Goal: Information Seeking & Learning: Learn about a topic

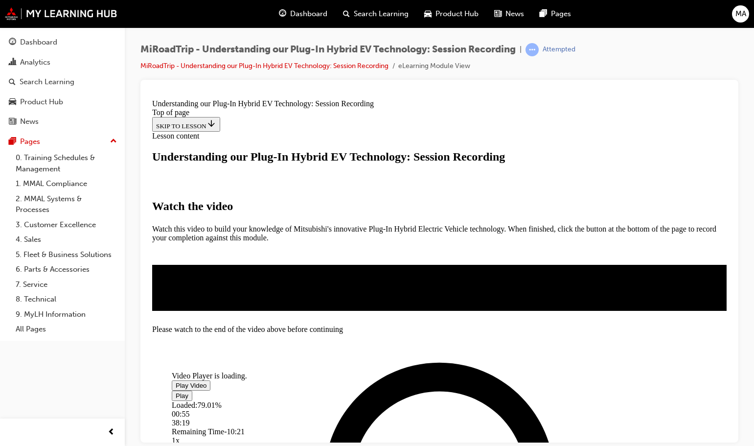
scroll to position [164, 0]
click at [176, 381] on span "Video player" at bounding box center [176, 384] width 0 height 7
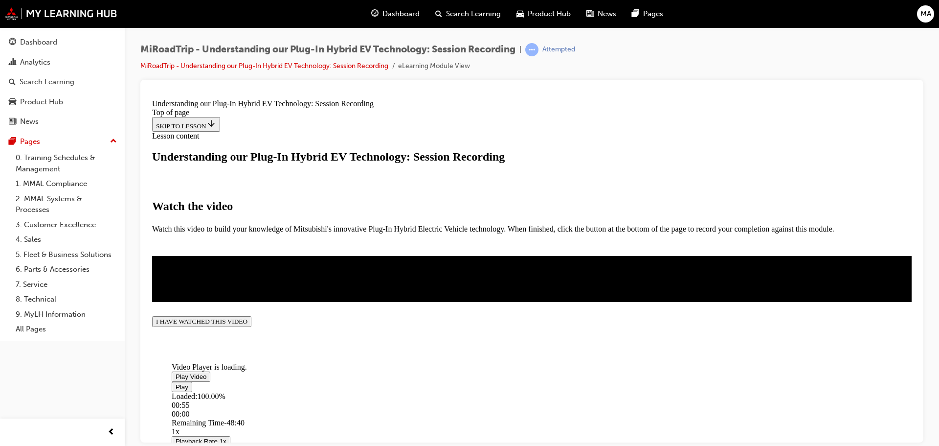
scroll to position [261, 0]
click at [251, 326] on button "I HAVE WATCHED THIS VIDEO" at bounding box center [201, 321] width 99 height 11
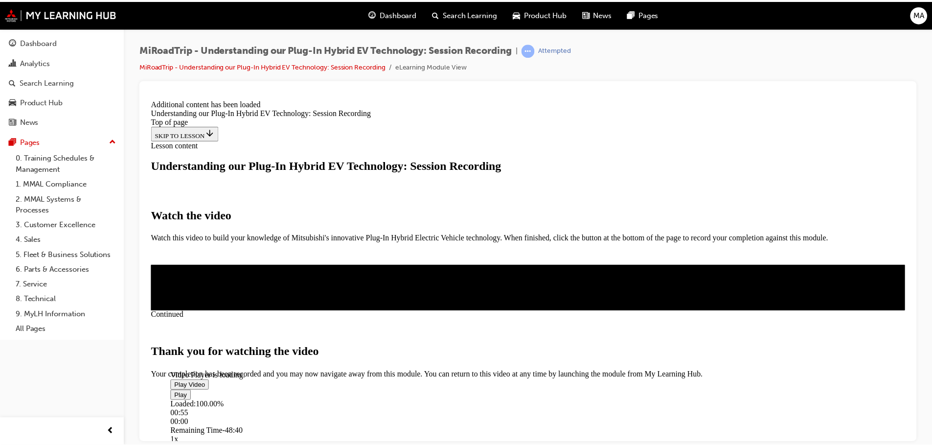
scroll to position [342, 0]
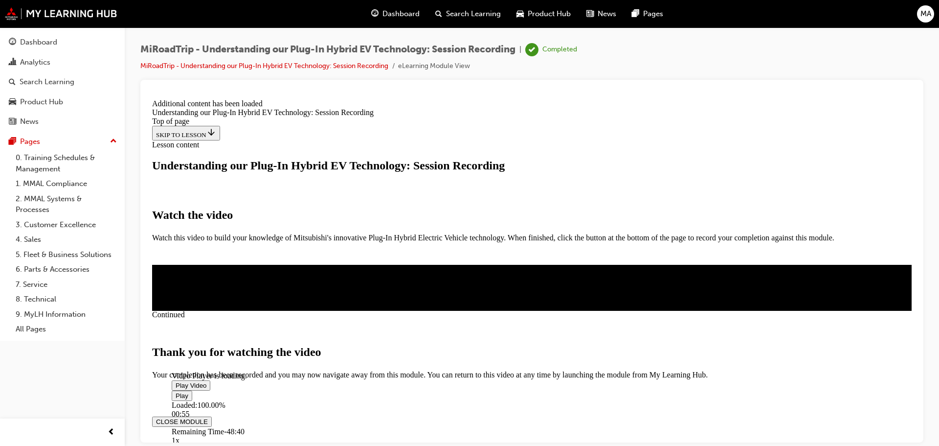
click at [212, 416] on button "CLOSE MODULE" at bounding box center [182, 421] width 60 height 10
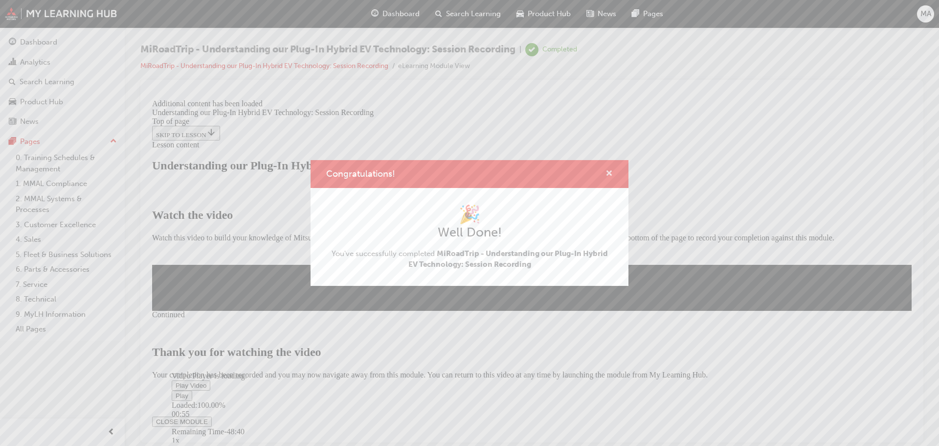
click at [612, 172] on span "cross-icon" at bounding box center [609, 174] width 7 height 9
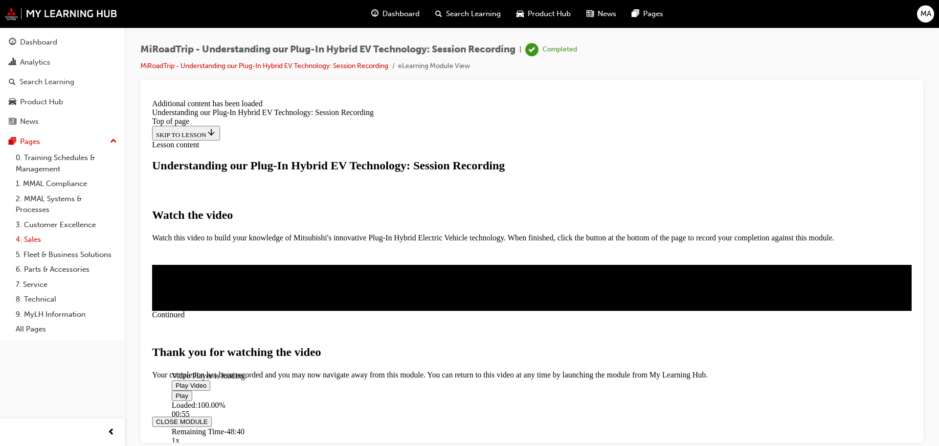
click at [39, 242] on link "4. Sales" at bounding box center [66, 239] width 109 height 15
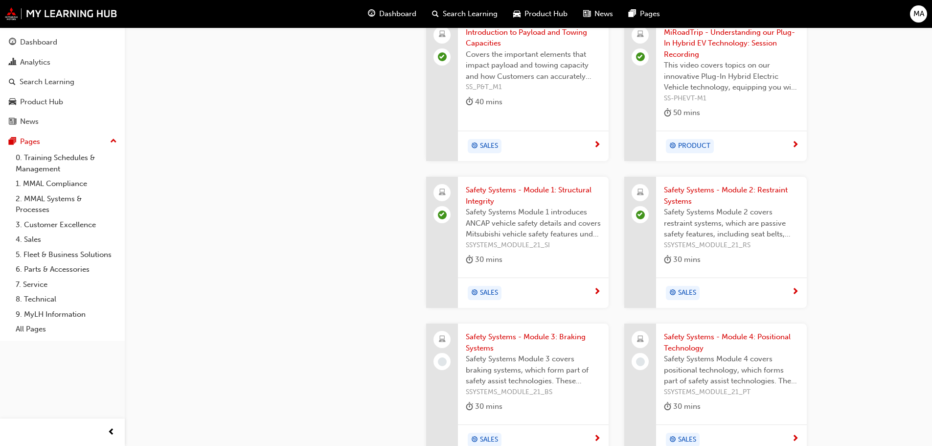
scroll to position [1028, 0]
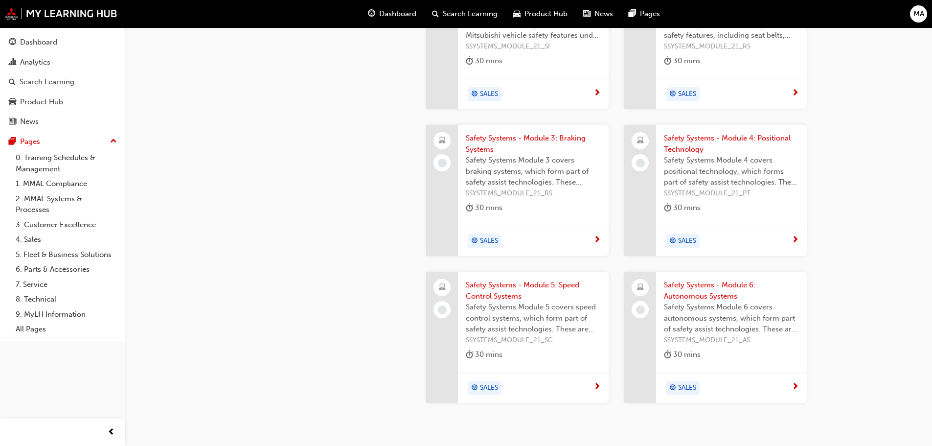
click at [492, 235] on span "SALES" at bounding box center [489, 240] width 18 height 11
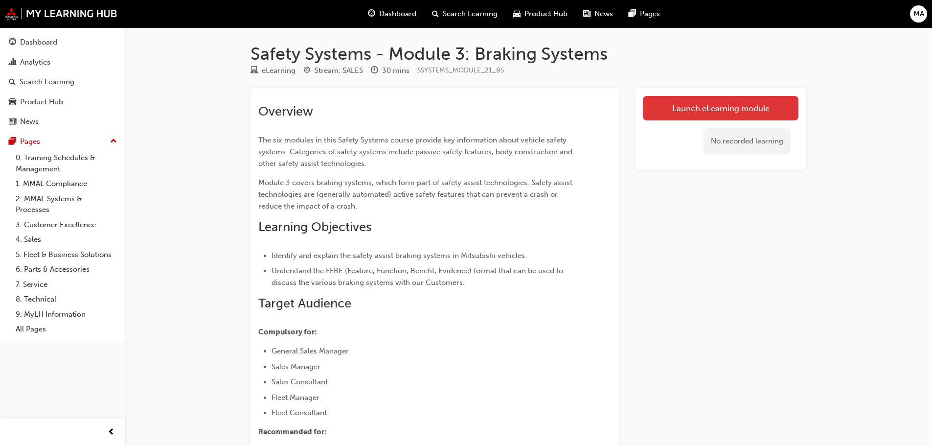
click at [716, 106] on link "Launch eLearning module" at bounding box center [721, 108] width 156 height 24
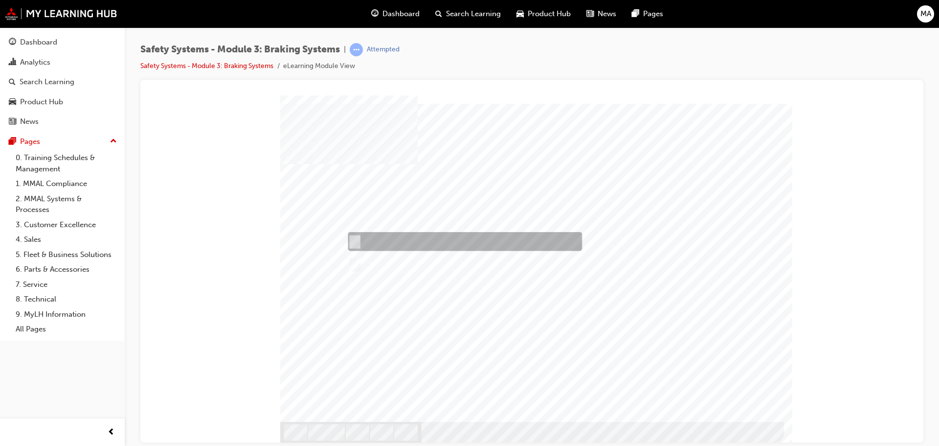
radio input "true"
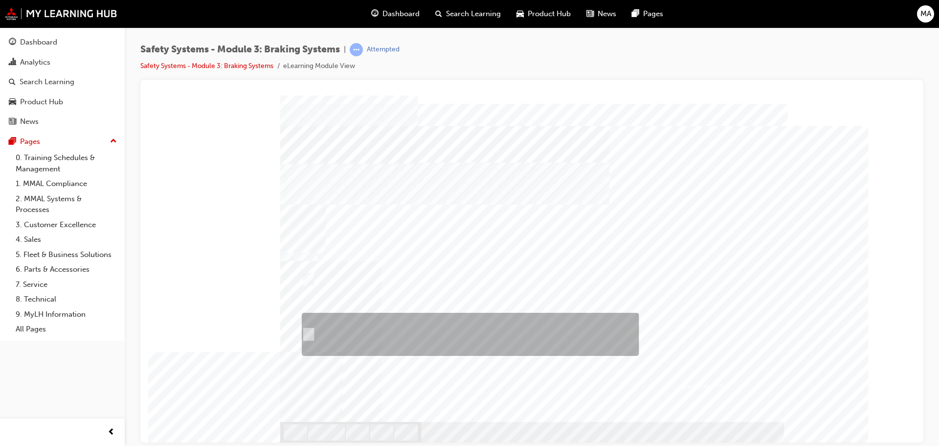
radio input "true"
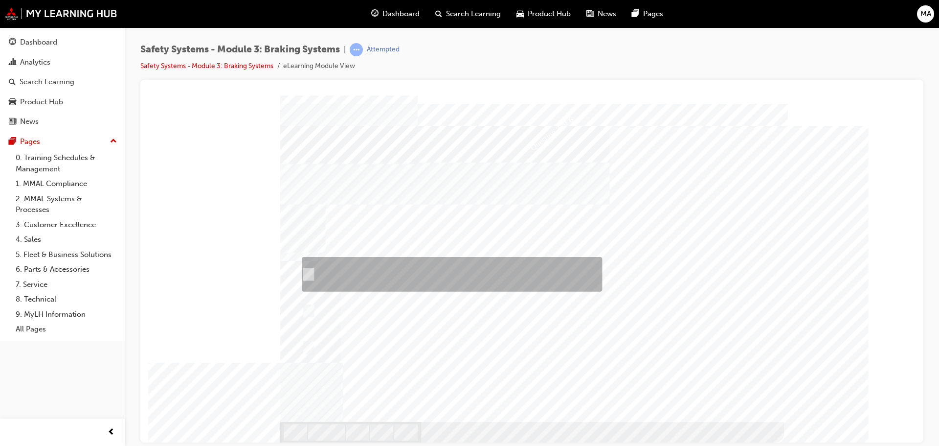
checkbox input "true"
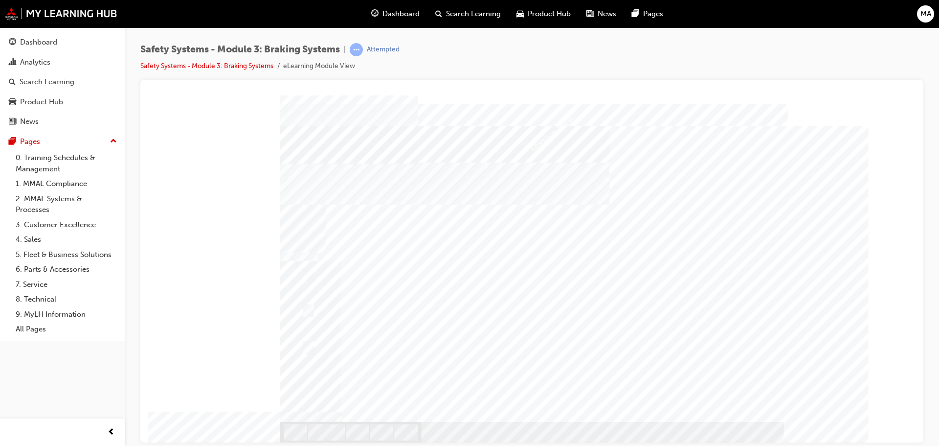
click at [305, 346] on div at bounding box center [532, 268] width 504 height 347
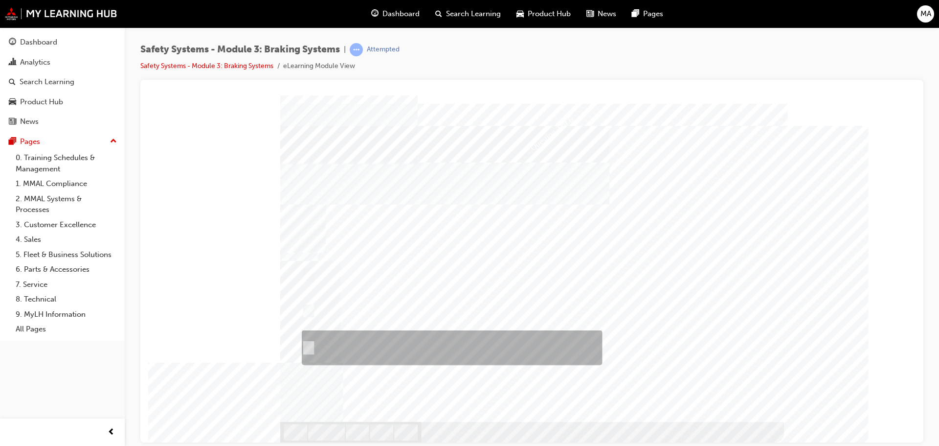
checkbox input "true"
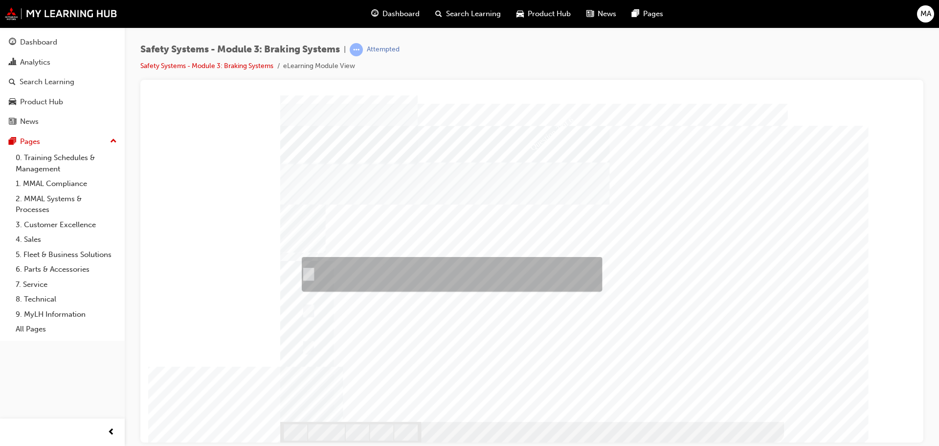
checkbox input "true"
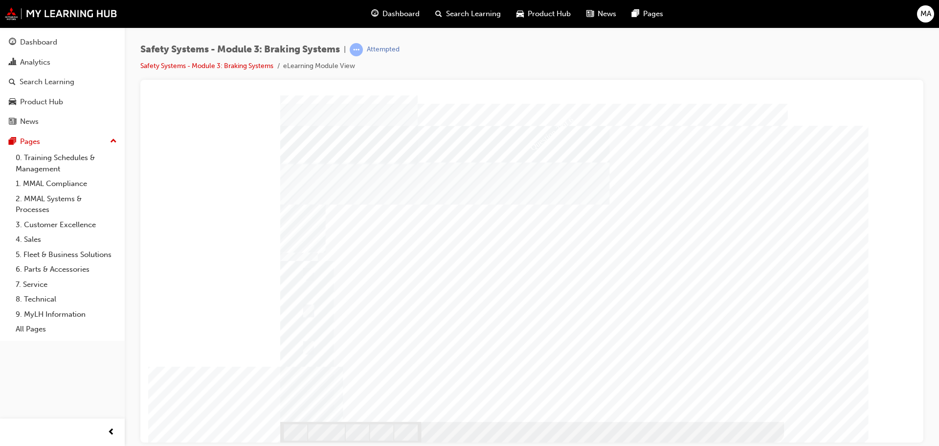
click at [308, 347] on div at bounding box center [532, 268] width 504 height 347
click at [311, 308] on div at bounding box center [532, 268] width 504 height 347
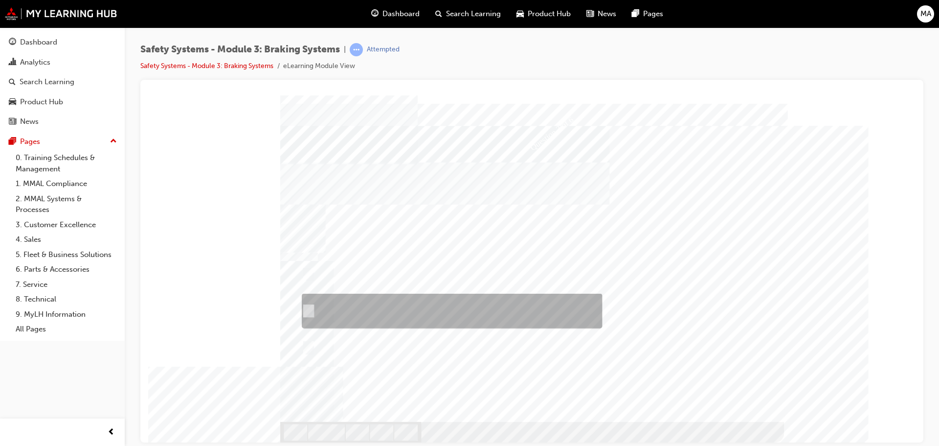
checkbox input "true"
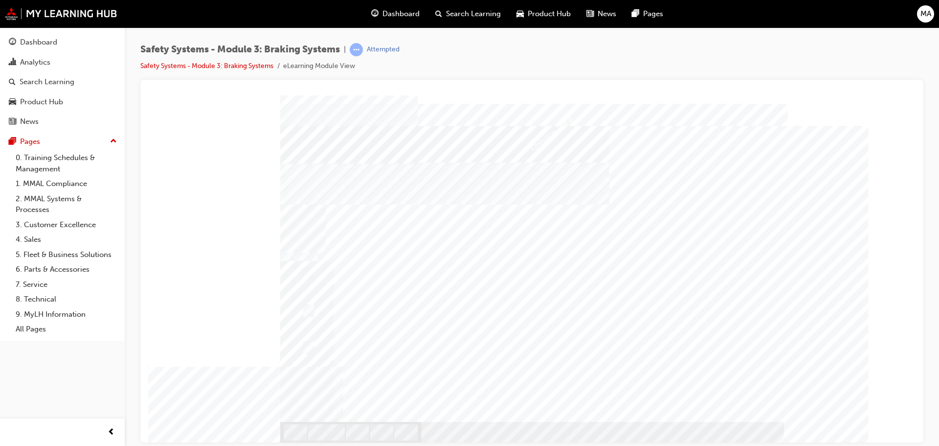
click at [309, 346] on div at bounding box center [532, 268] width 504 height 347
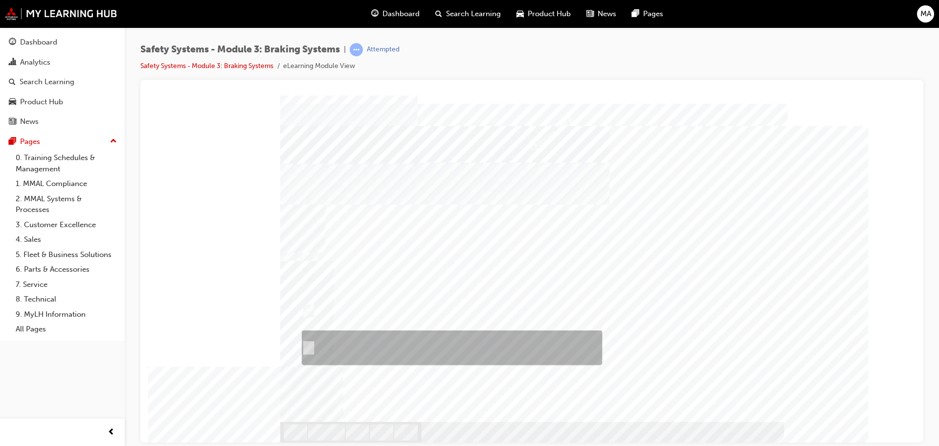
checkbox input "true"
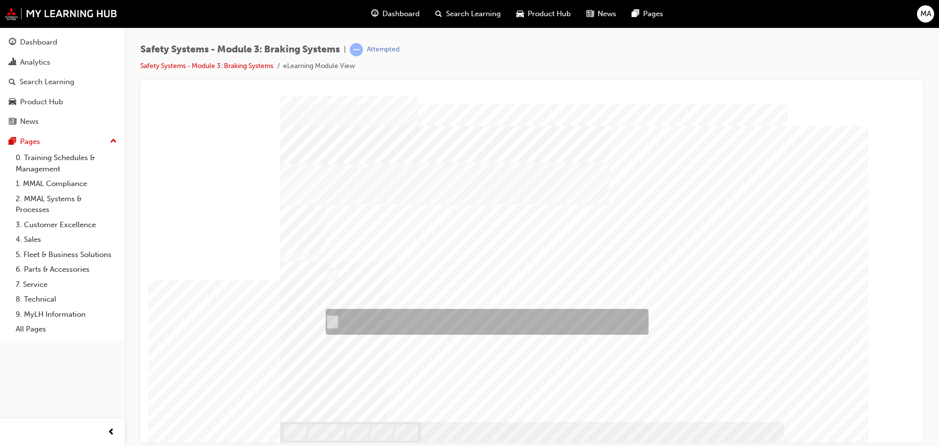
radio input "true"
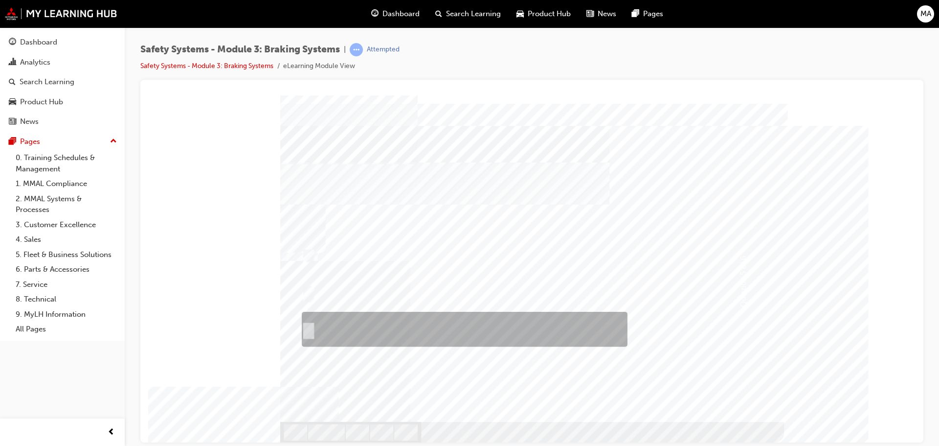
checkbox input "true"
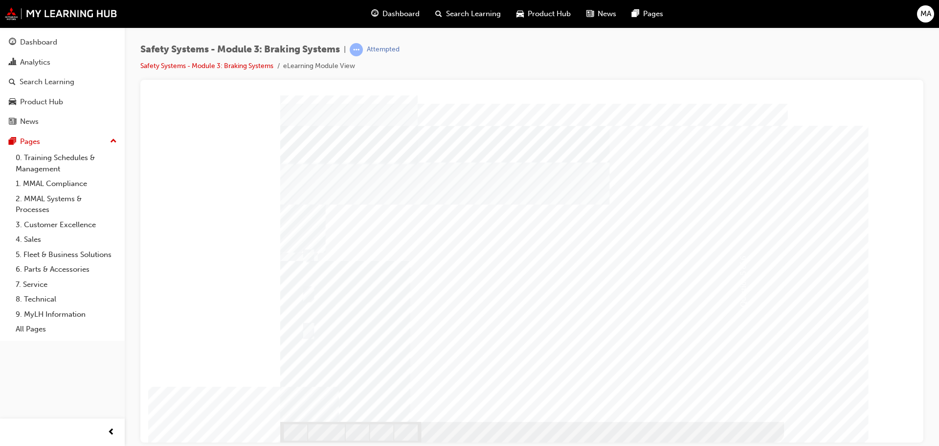
click at [309, 328] on div at bounding box center [532, 268] width 504 height 347
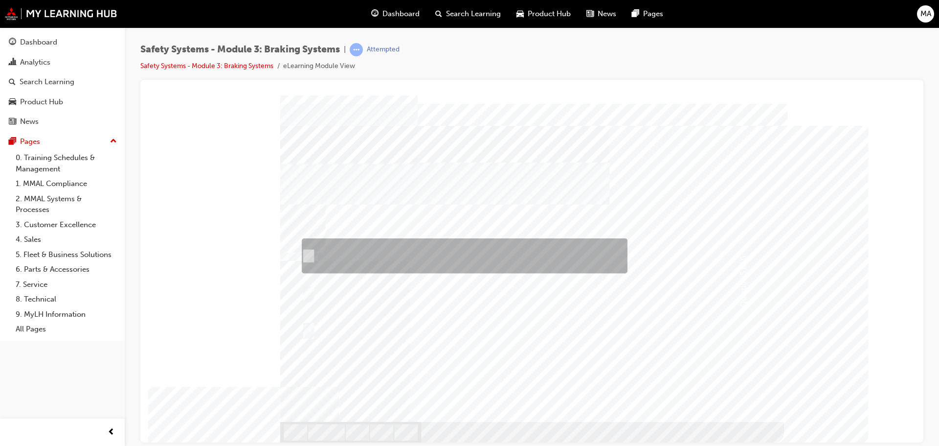
checkbox input "true"
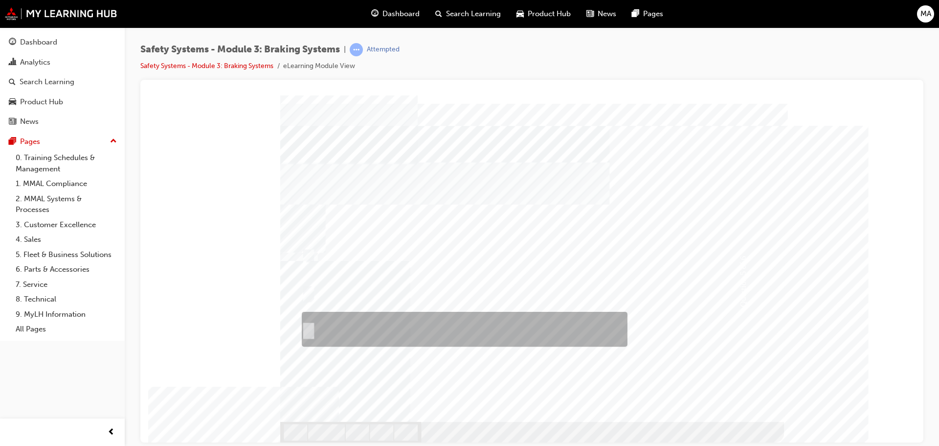
checkbox input "false"
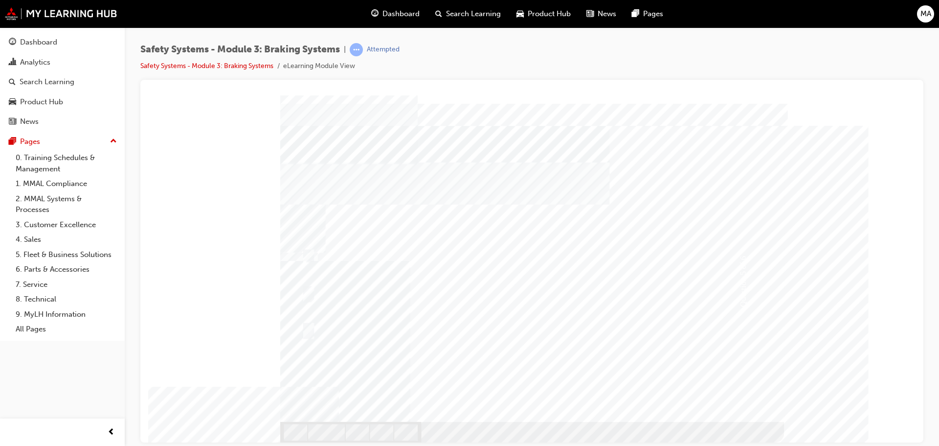
click at [316, 293] on div at bounding box center [532, 268] width 504 height 347
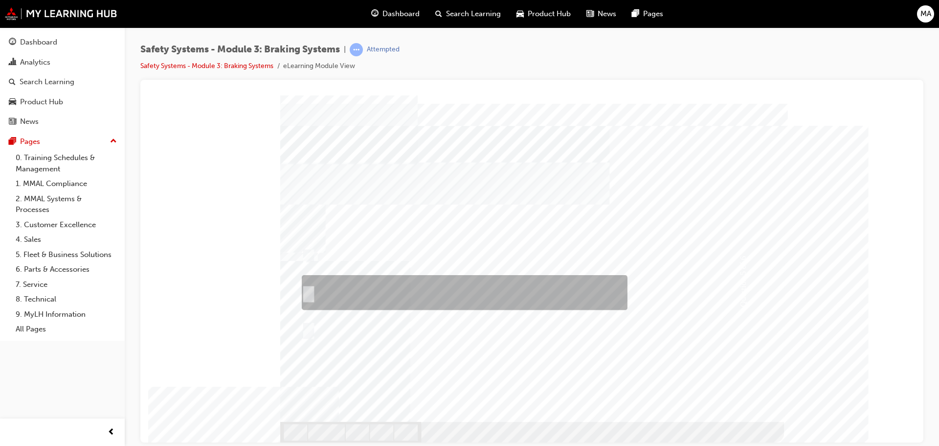
checkbox input "true"
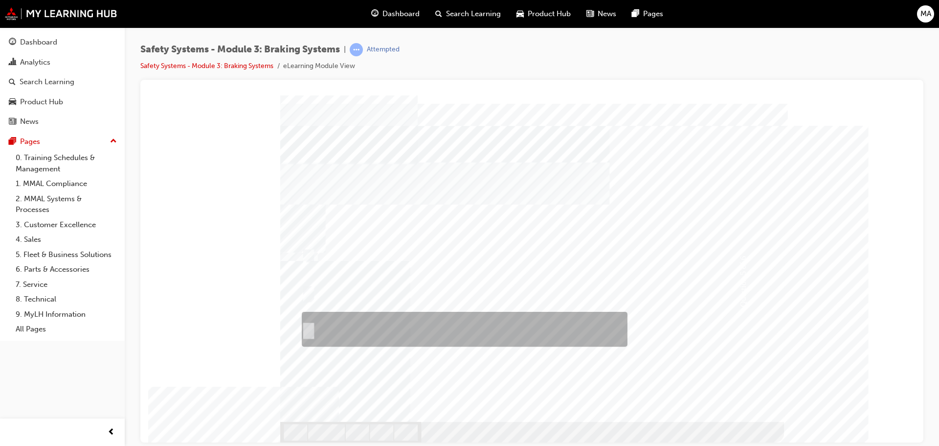
checkbox input "true"
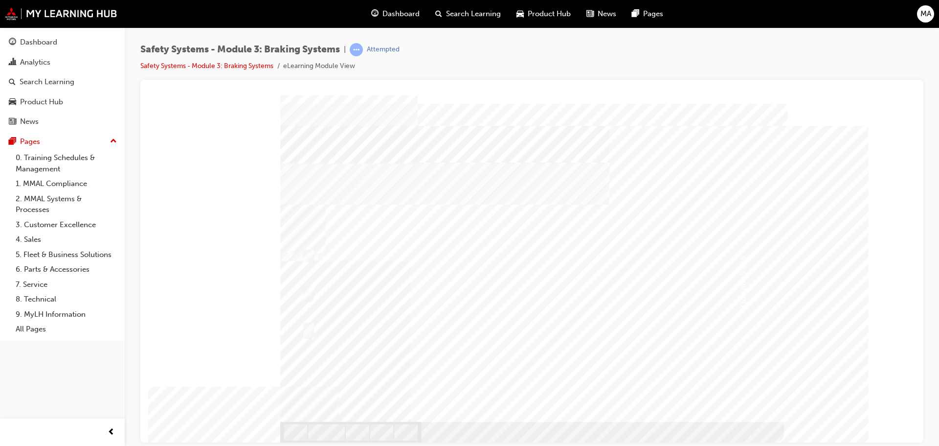
click at [305, 290] on div at bounding box center [532, 268] width 504 height 347
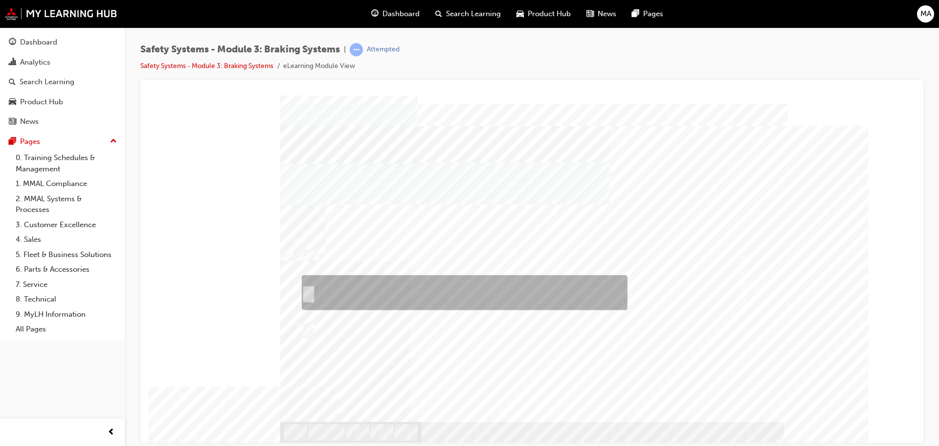
checkbox input "false"
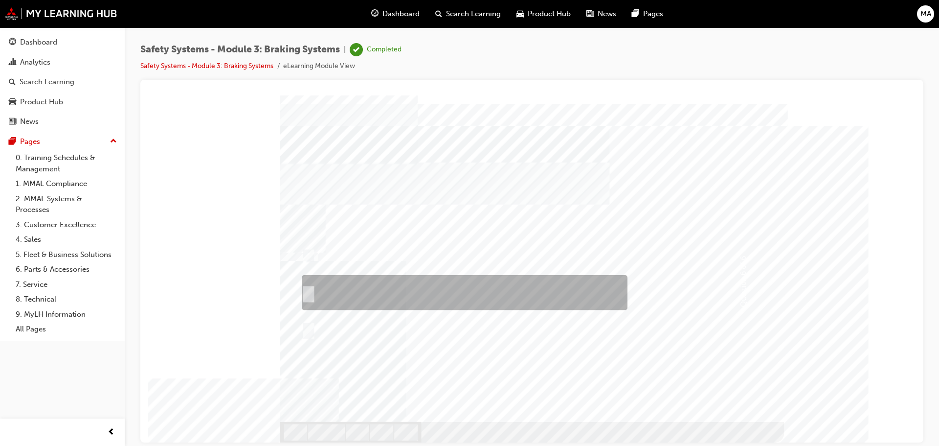
checkbox input "true"
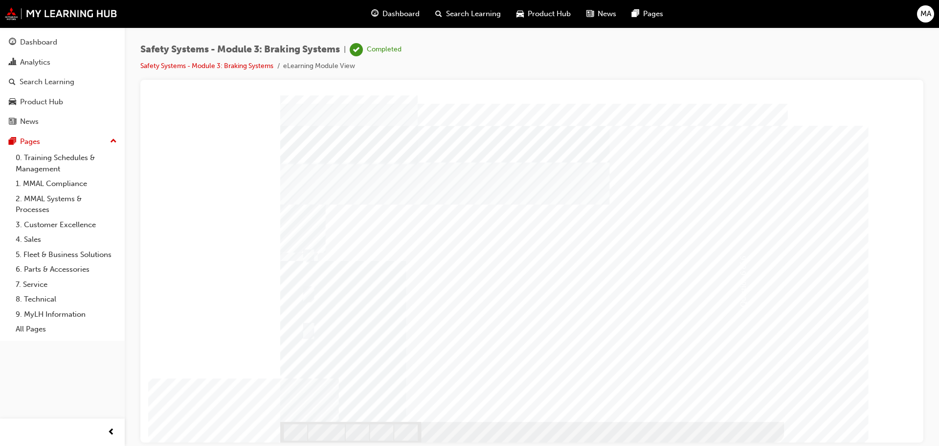
click at [306, 329] on div at bounding box center [532, 268] width 504 height 347
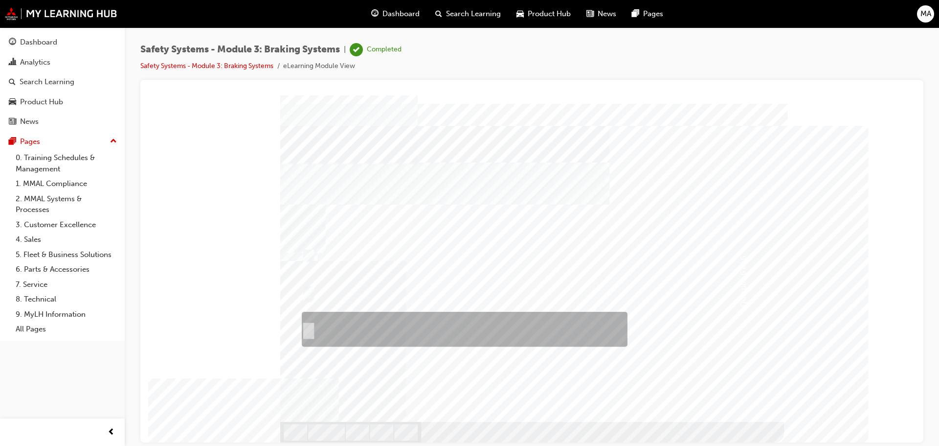
checkbox input "true"
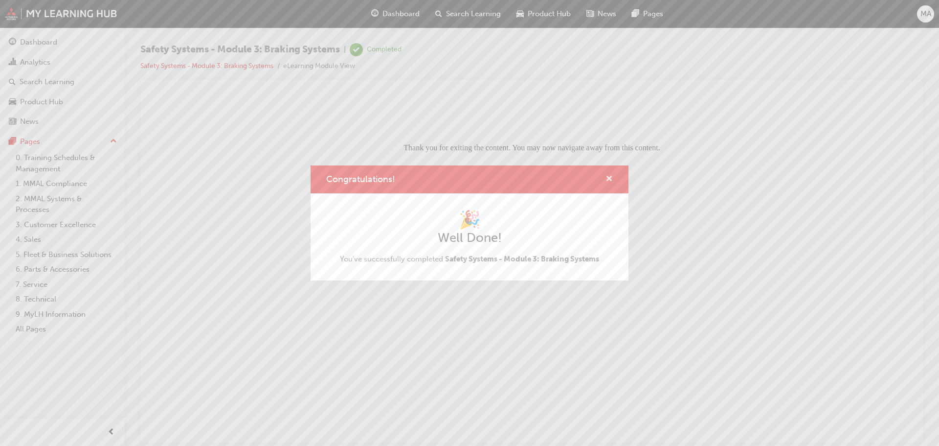
click at [608, 177] on span "cross-icon" at bounding box center [609, 179] width 7 height 9
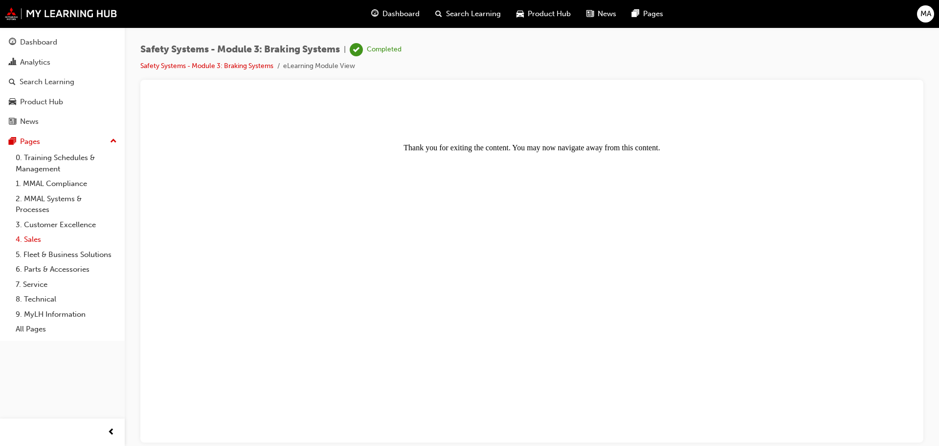
click at [42, 242] on link "4. Sales" at bounding box center [66, 239] width 109 height 15
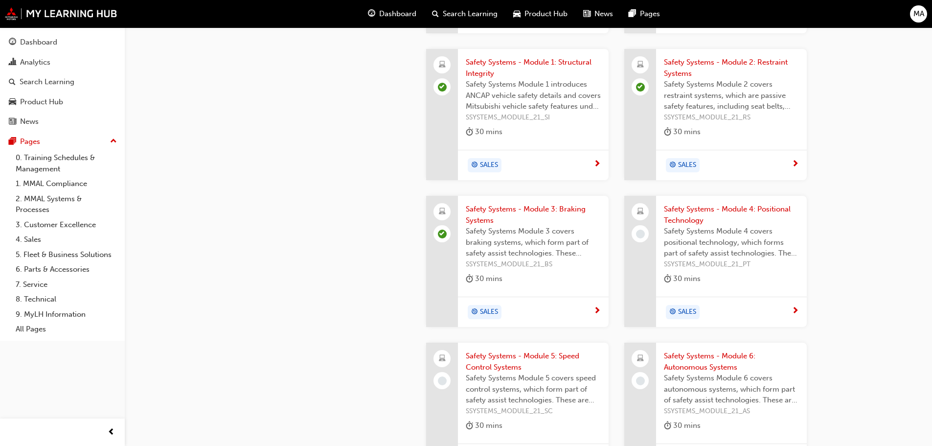
scroll to position [1073, 0]
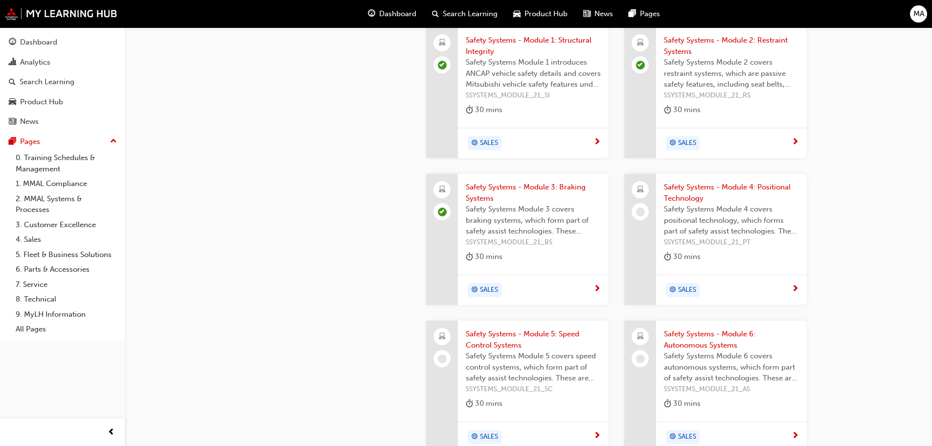
click at [688, 284] on span "SALES" at bounding box center [687, 289] width 18 height 11
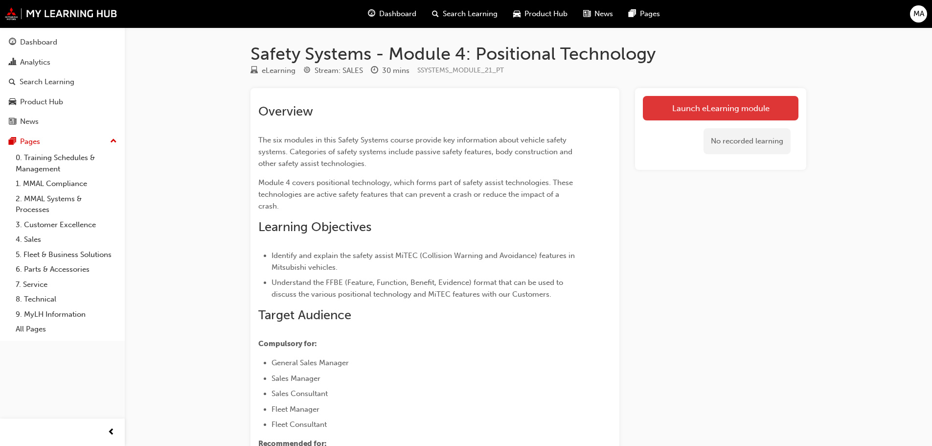
click at [750, 111] on link "Launch eLearning module" at bounding box center [721, 108] width 156 height 24
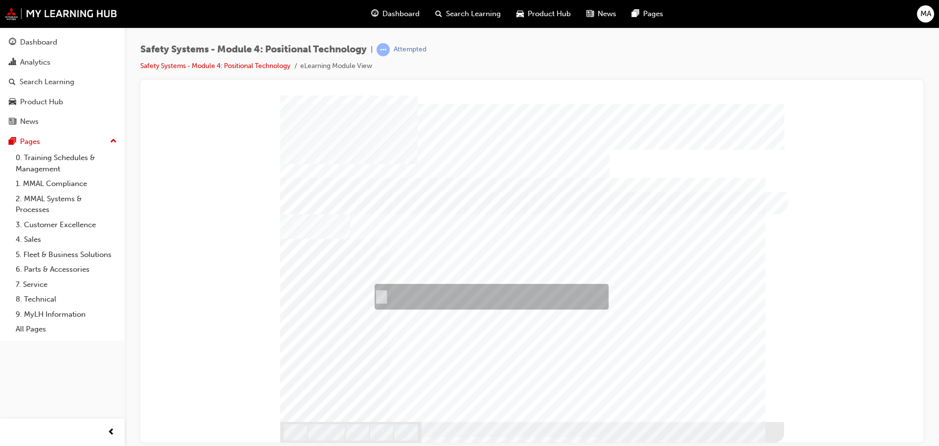
radio input "true"
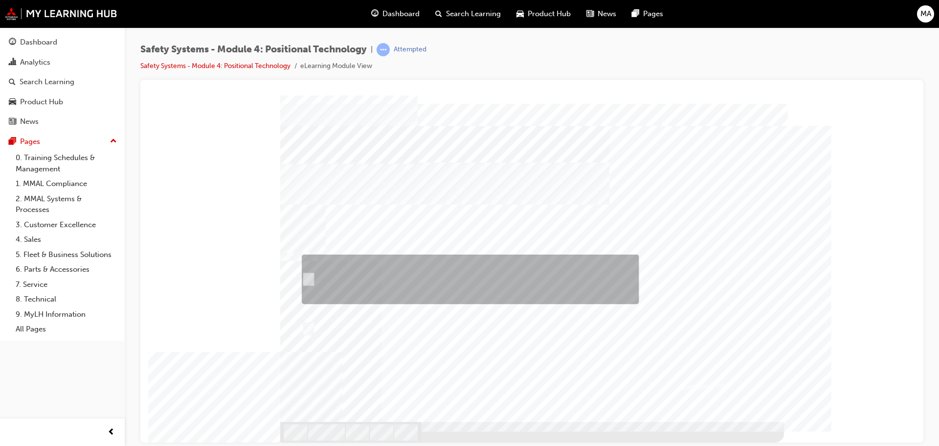
radio input "true"
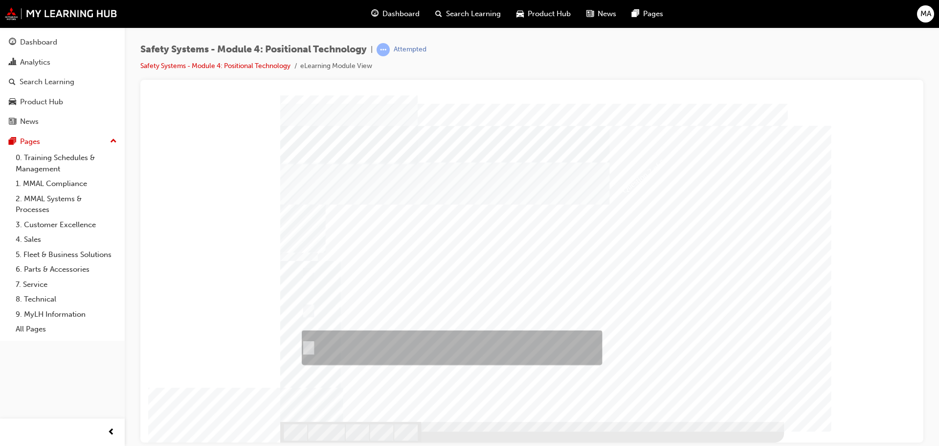
radio input "true"
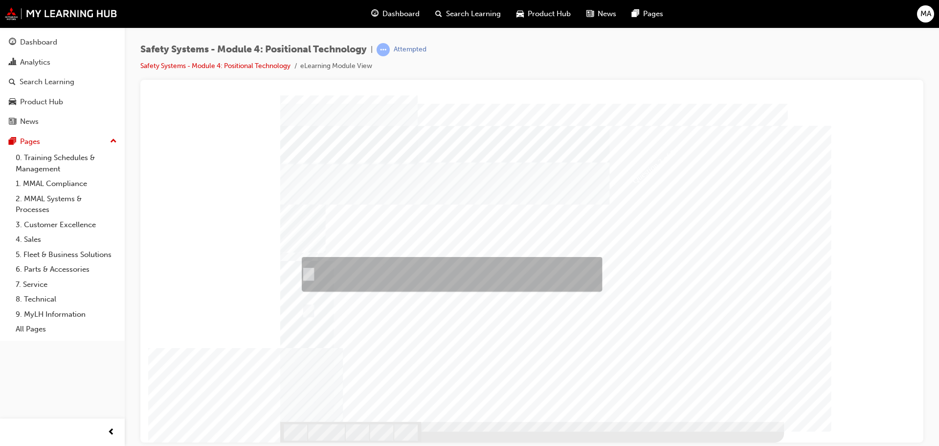
radio input "true"
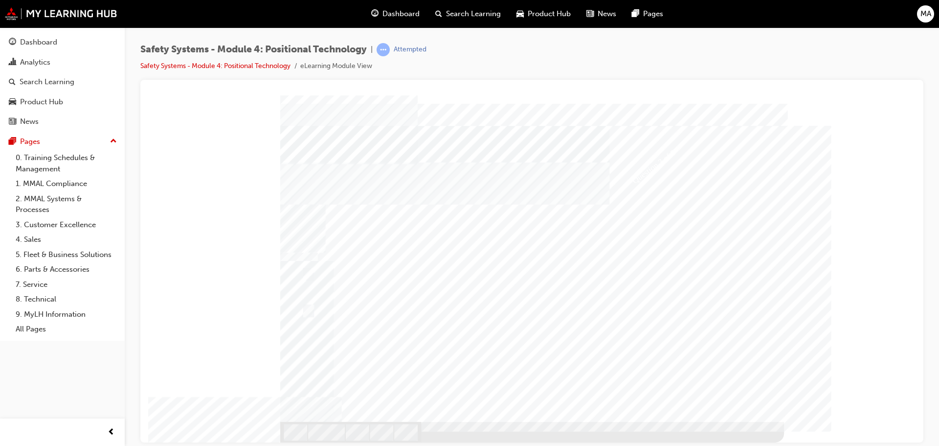
click at [308, 311] on div at bounding box center [532, 268] width 504 height 347
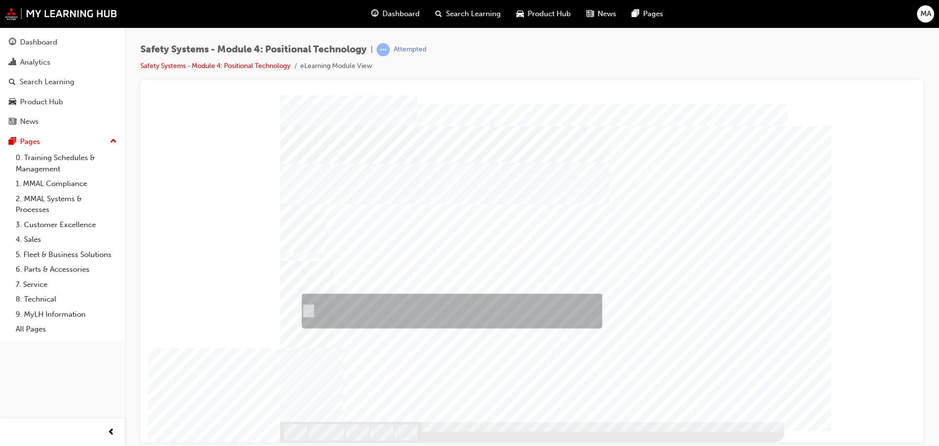
drag, startPoint x: 307, startPoint y: 306, endPoint x: 308, endPoint y: 314, distance: 7.4
radio input "true"
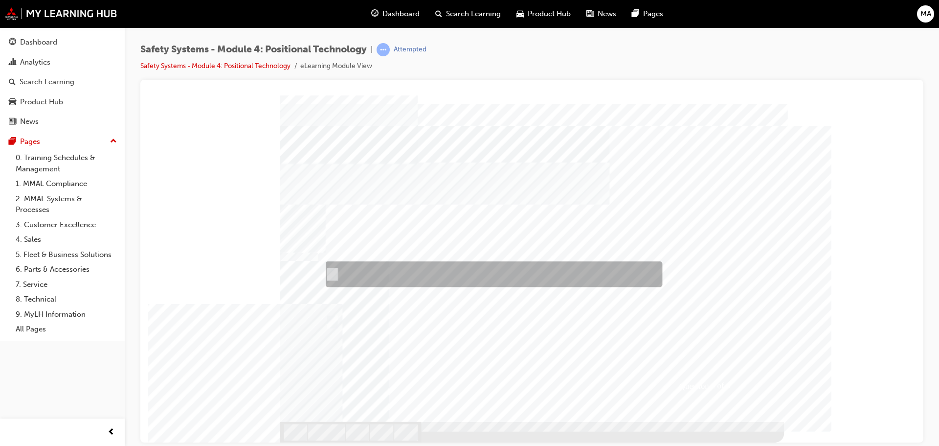
radio input "true"
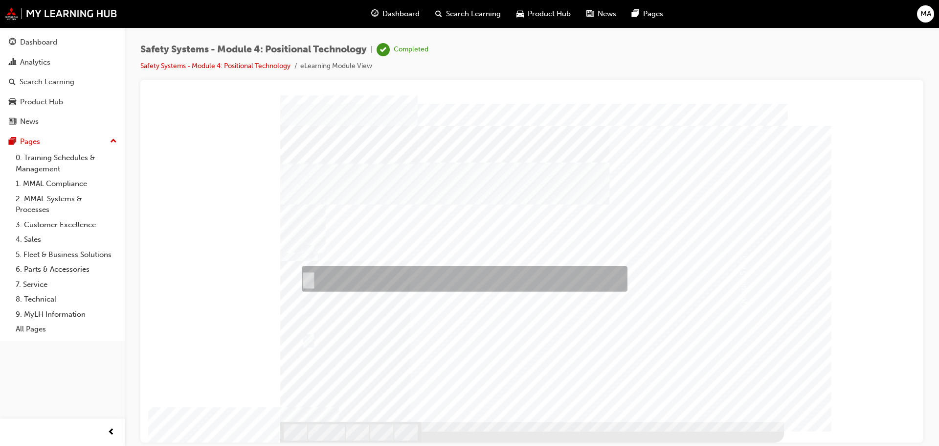
checkbox input "true"
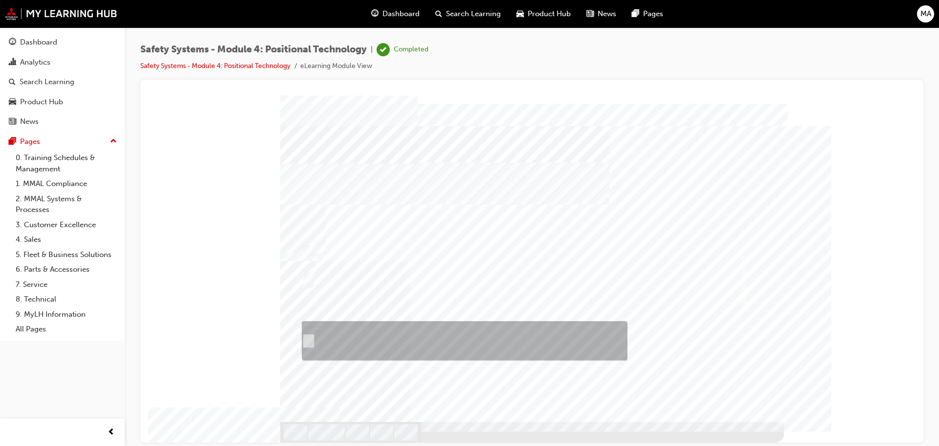
checkbox input "true"
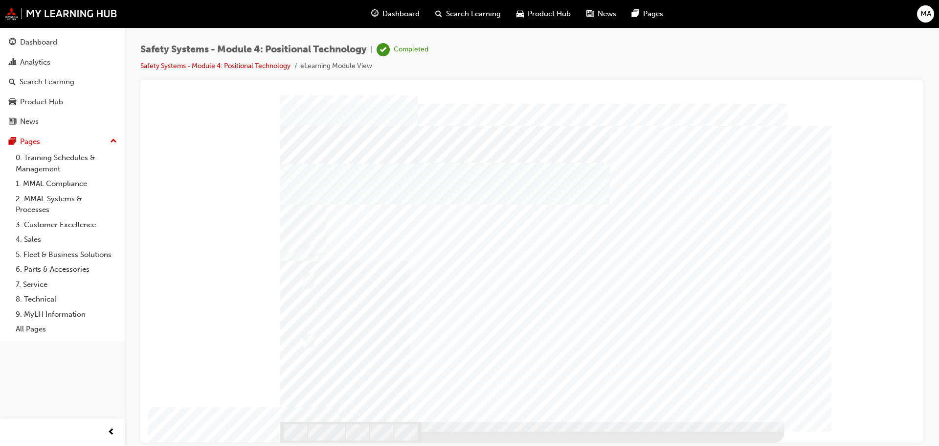
click at [308, 251] on div at bounding box center [532, 268] width 504 height 347
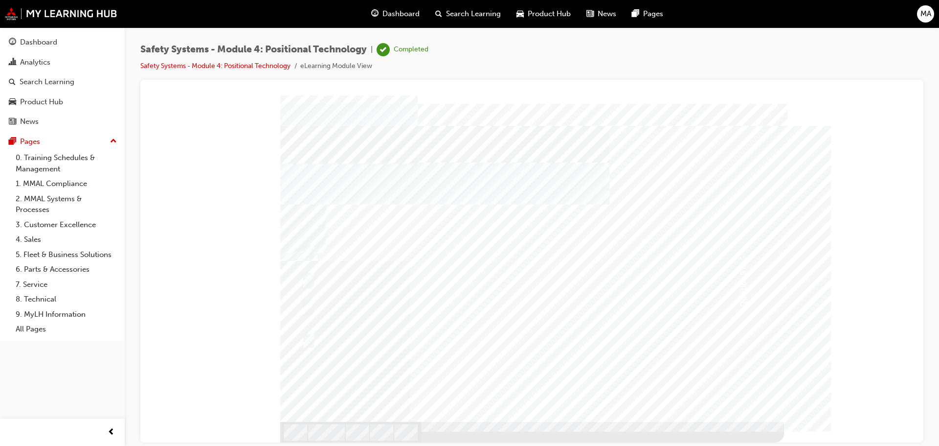
click at [307, 306] on div at bounding box center [532, 268] width 504 height 347
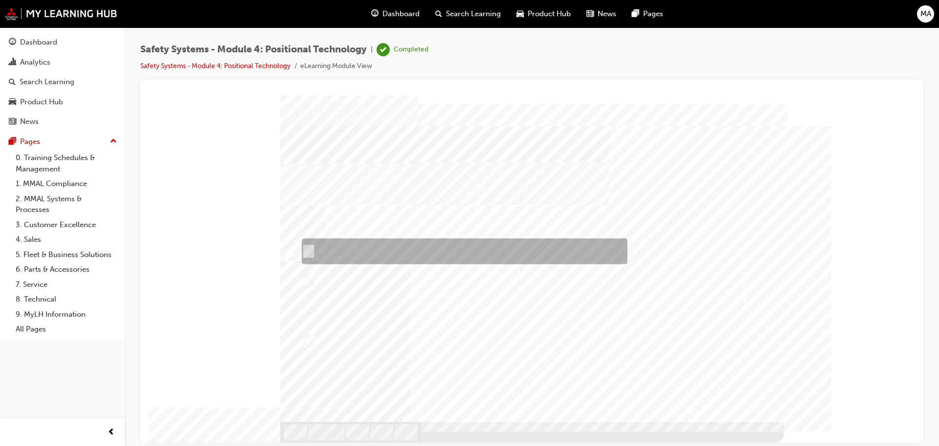
checkbox input "true"
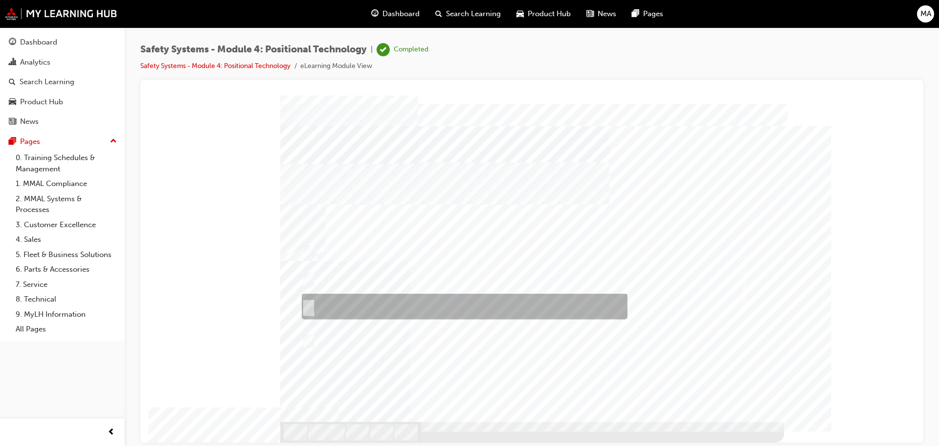
checkbox input "true"
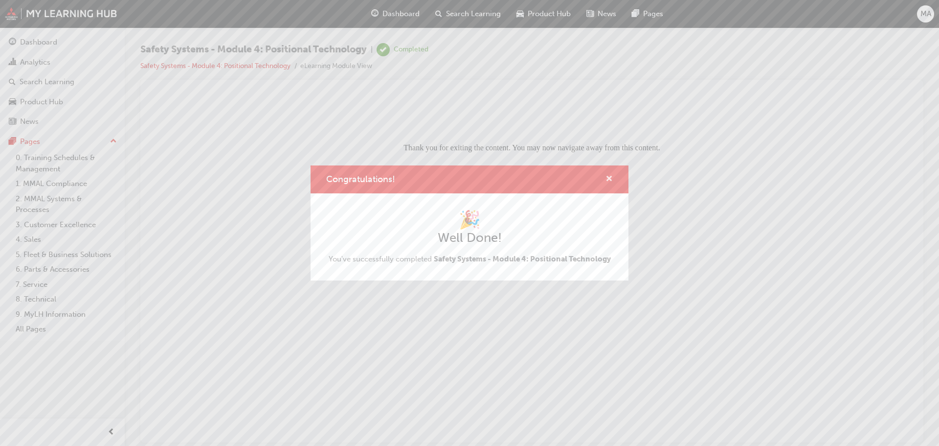
click at [611, 180] on span "cross-icon" at bounding box center [609, 179] width 7 height 9
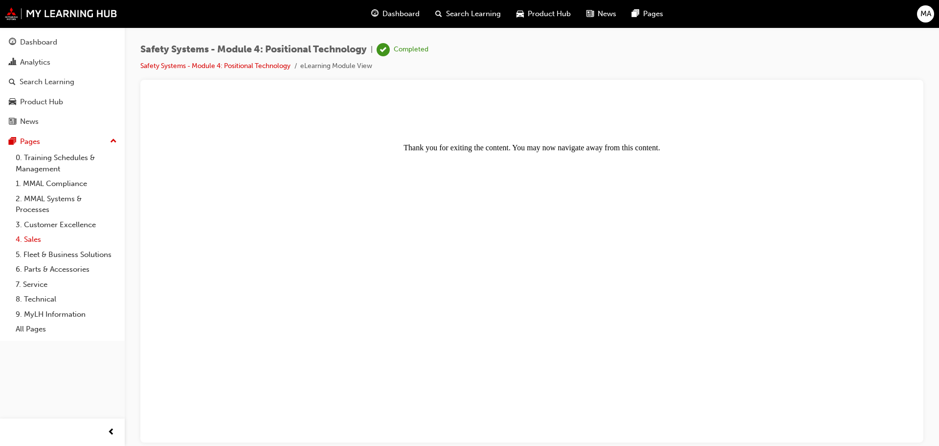
click at [38, 243] on link "4. Sales" at bounding box center [66, 239] width 109 height 15
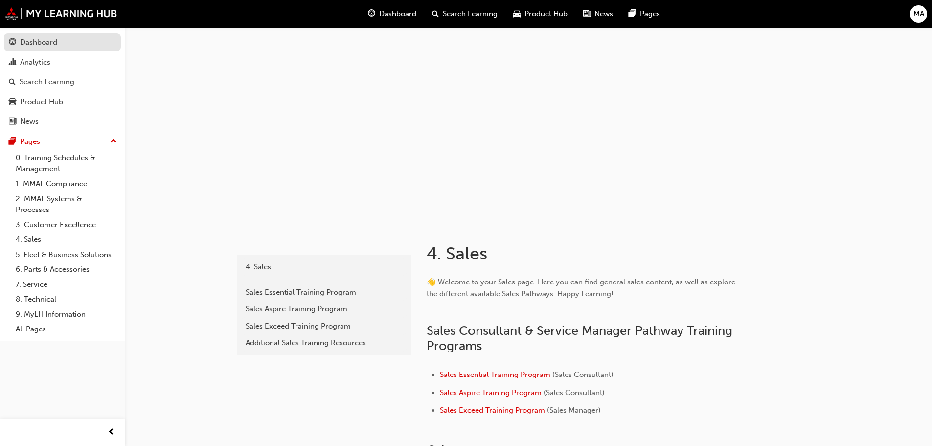
click at [25, 45] on div "Dashboard" at bounding box center [38, 42] width 37 height 11
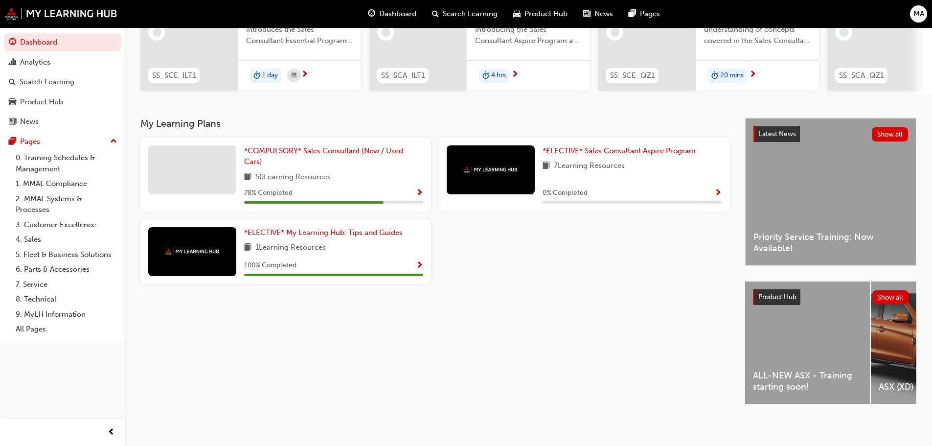
scroll to position [90, 0]
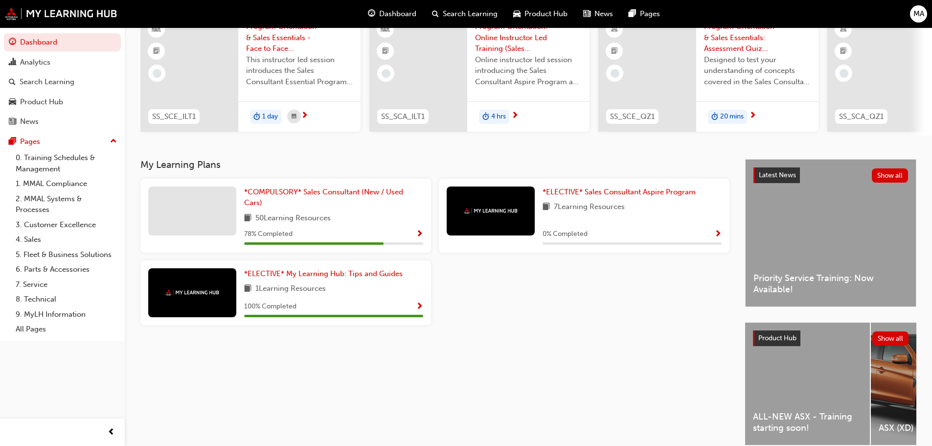
click at [421, 238] on span "Show Progress" at bounding box center [419, 234] width 7 height 9
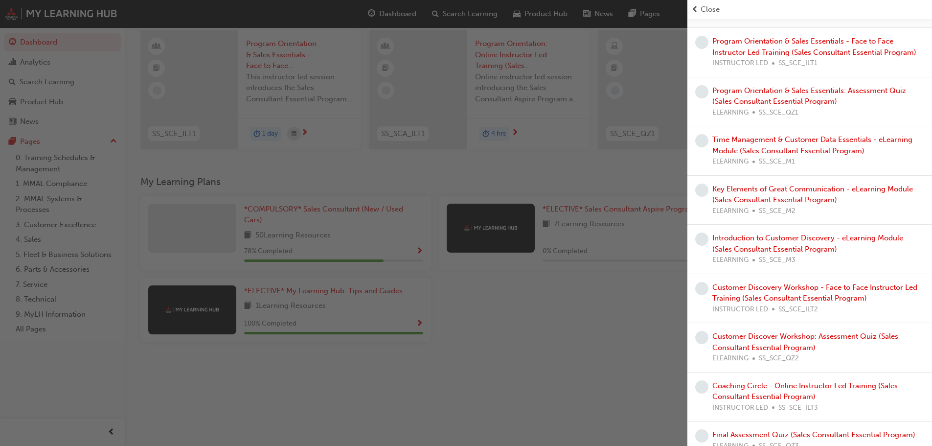
scroll to position [0, 0]
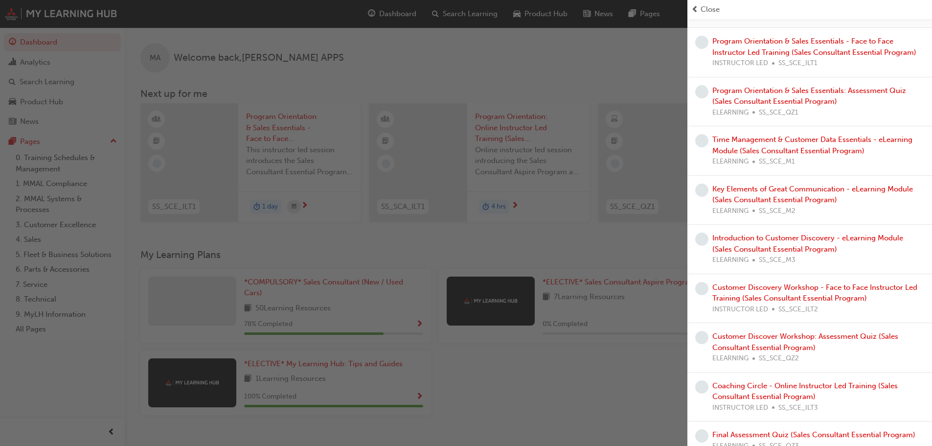
click at [697, 7] on span "prev-icon" at bounding box center [694, 9] width 7 height 11
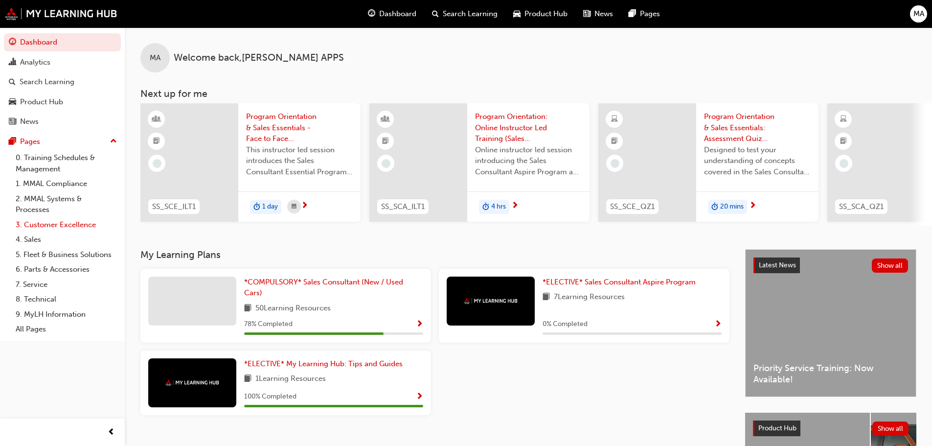
click at [49, 228] on link "3. Customer Excellence" at bounding box center [66, 224] width 109 height 15
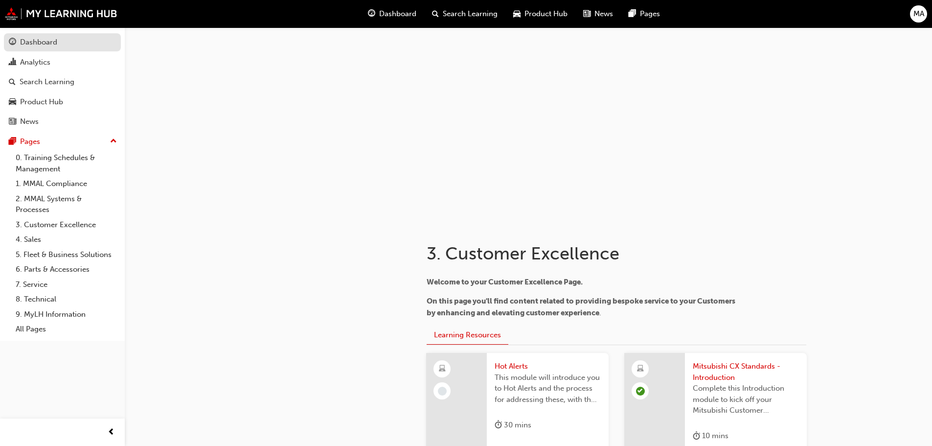
click at [27, 44] on div "Dashboard" at bounding box center [38, 42] width 37 height 11
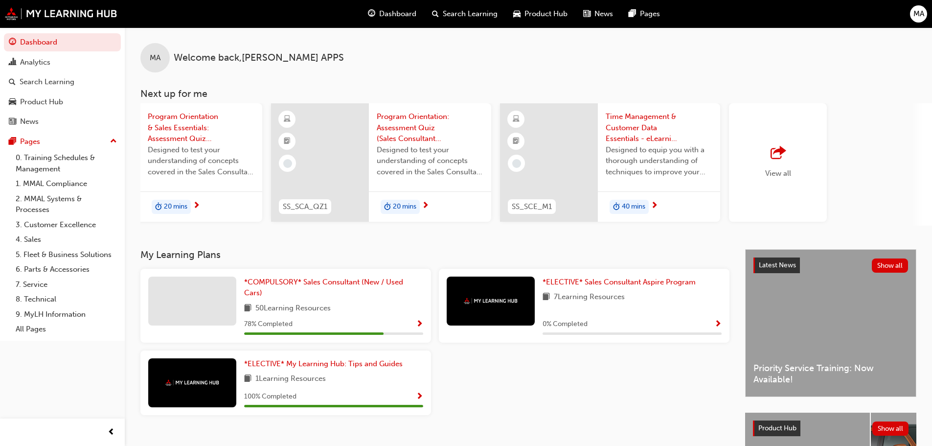
scroll to position [0, 581]
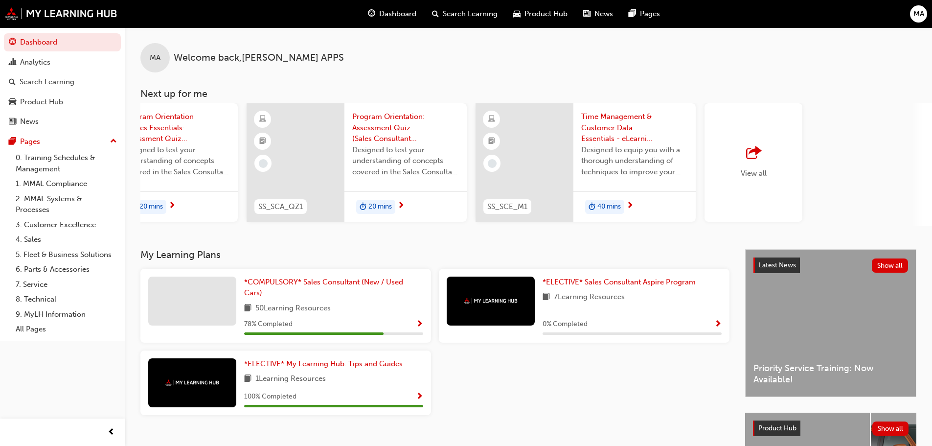
click at [748, 167] on div "View all" at bounding box center [754, 162] width 26 height 32
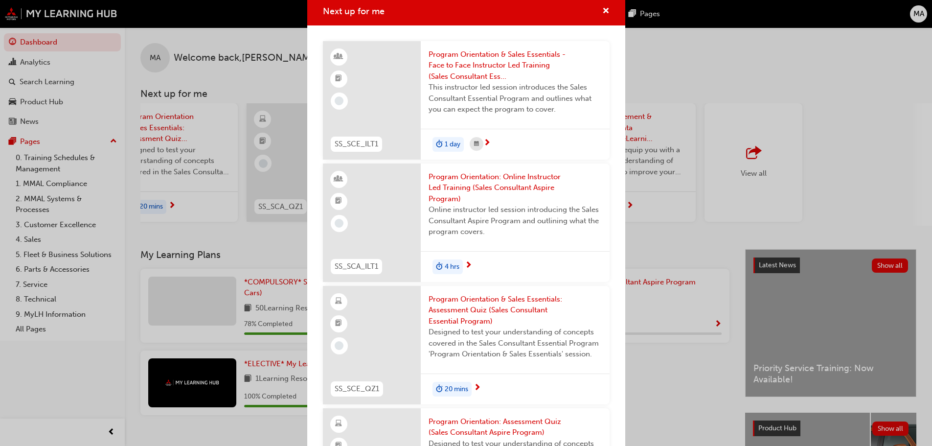
scroll to position [0, 0]
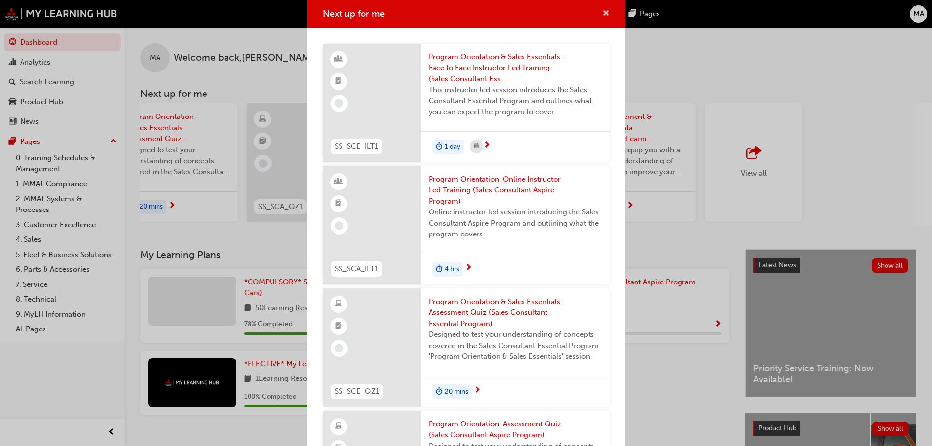
click at [602, 12] on button "Next up for me" at bounding box center [605, 14] width 7 height 12
